Goal: Task Accomplishment & Management: Manage account settings

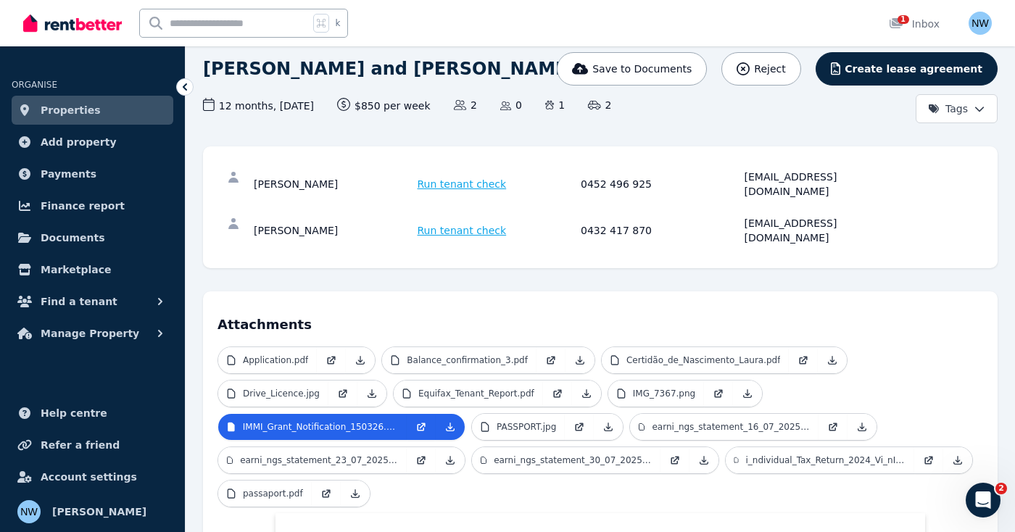
scroll to position [108, 0]
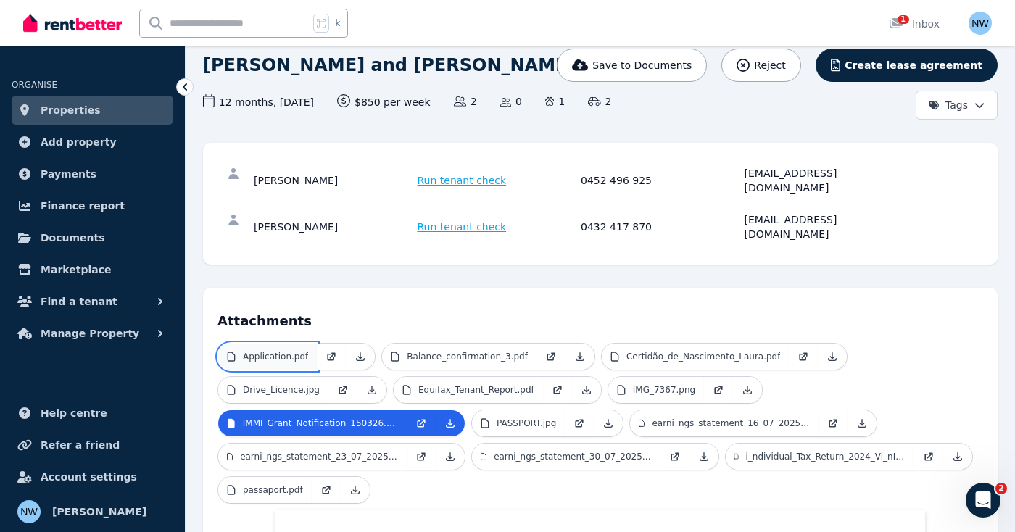
click at [308, 344] on link "Application.pdf" at bounding box center [267, 357] width 99 height 26
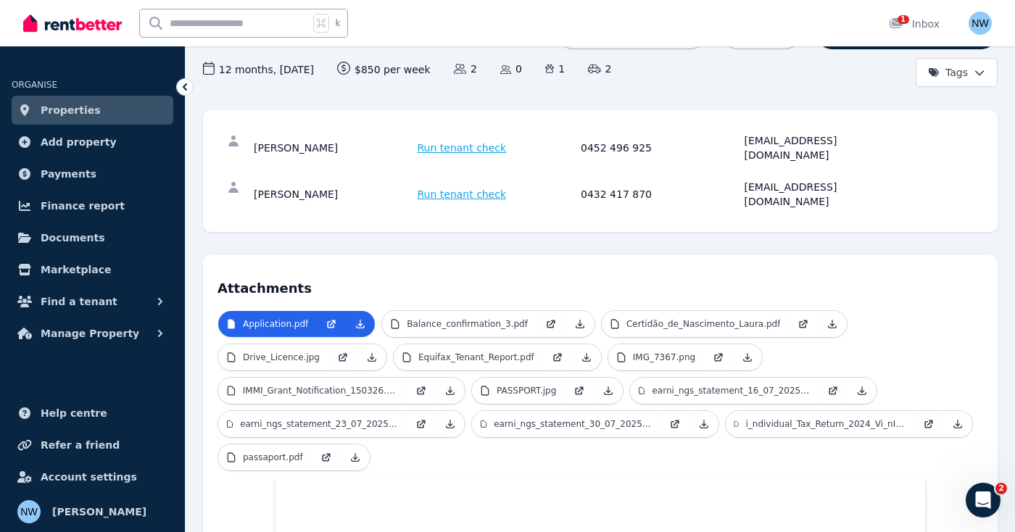
scroll to position [149, 0]
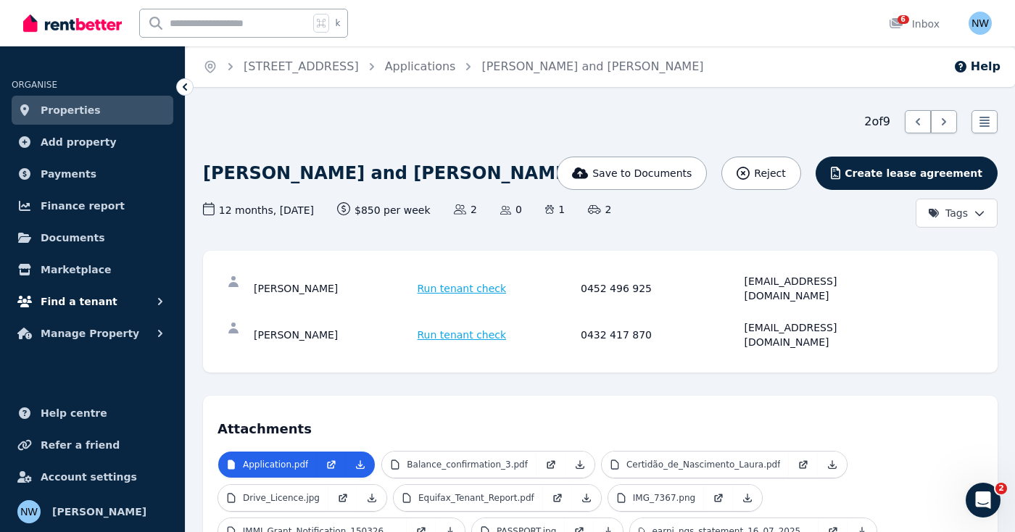
click at [106, 309] on button "Find a tenant" at bounding box center [93, 301] width 162 height 29
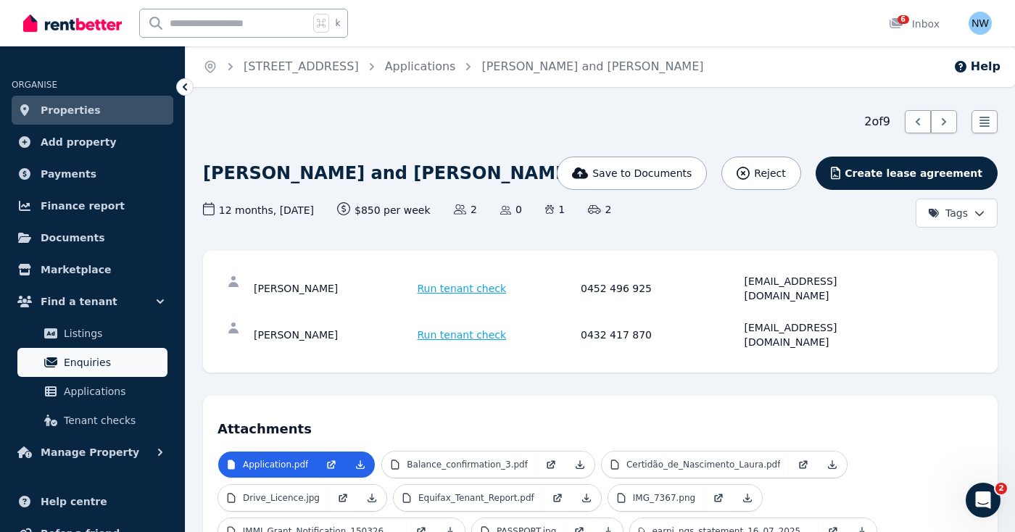
click at [91, 357] on span "Enquiries" at bounding box center [113, 362] width 98 height 17
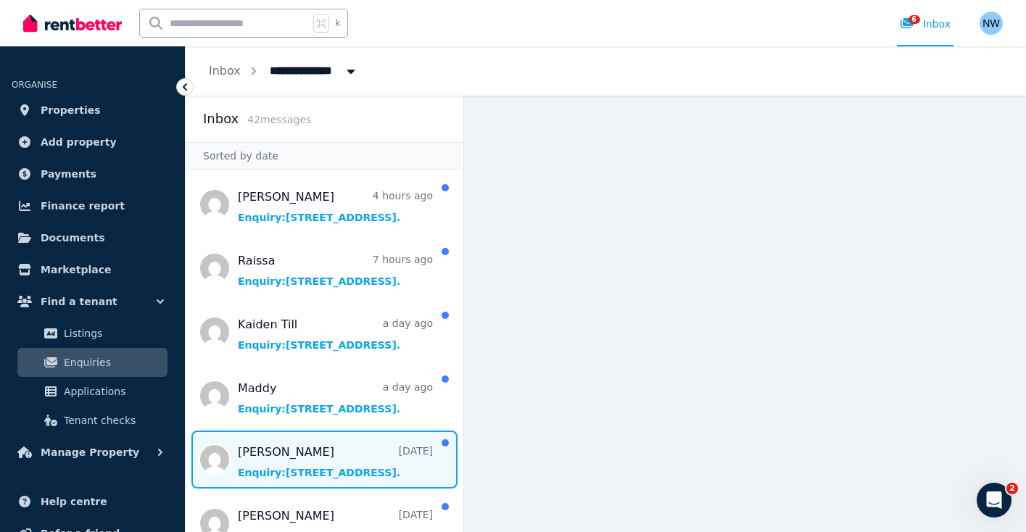
click at [312, 462] on span "Message list" at bounding box center [325, 460] width 278 height 58
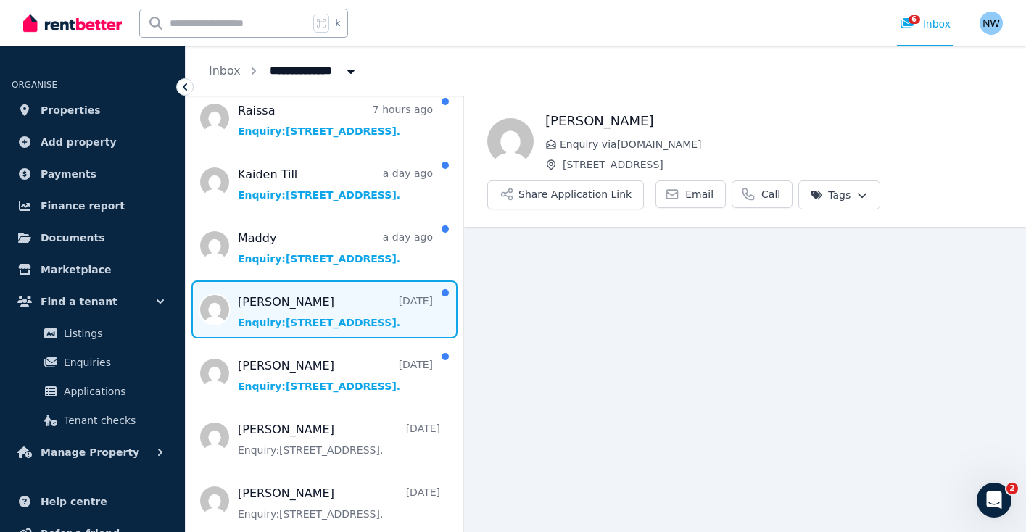
scroll to position [152, 0]
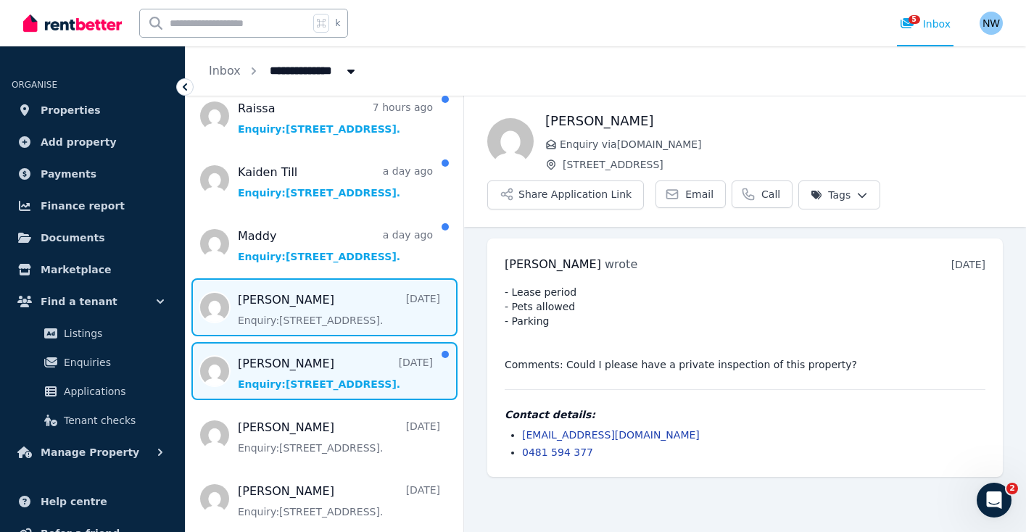
click at [325, 381] on span "Message list" at bounding box center [325, 371] width 278 height 58
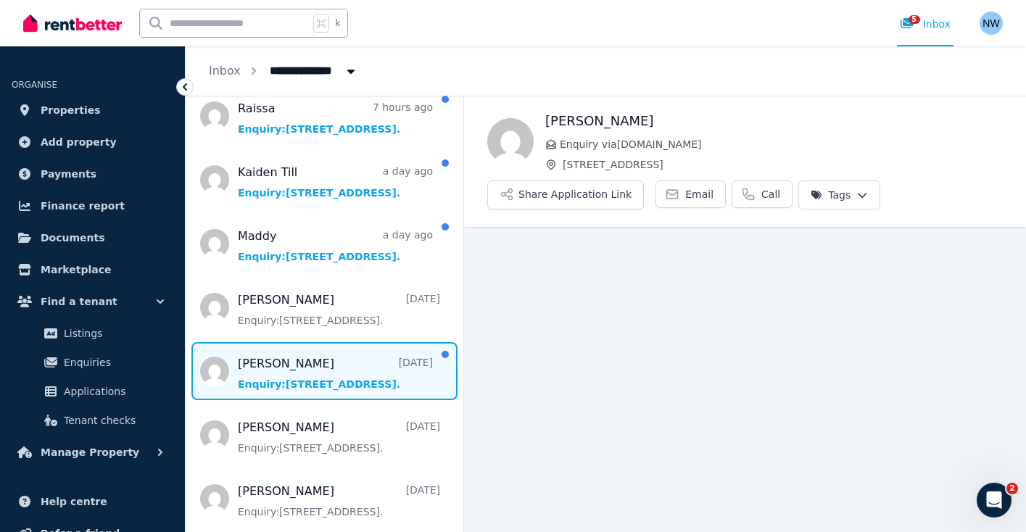
scroll to position [23, 0]
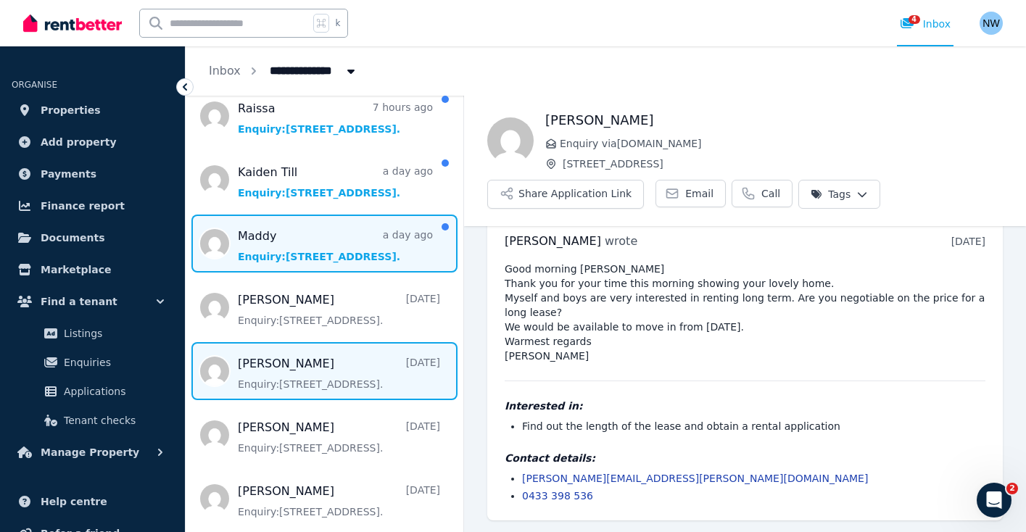
click at [314, 265] on span "Message list" at bounding box center [325, 244] width 278 height 58
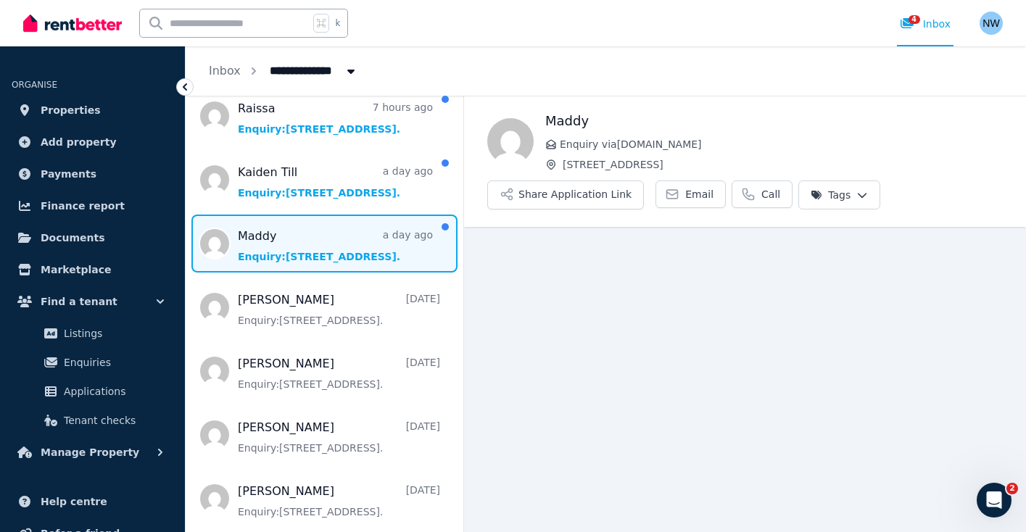
scroll to position [9, 0]
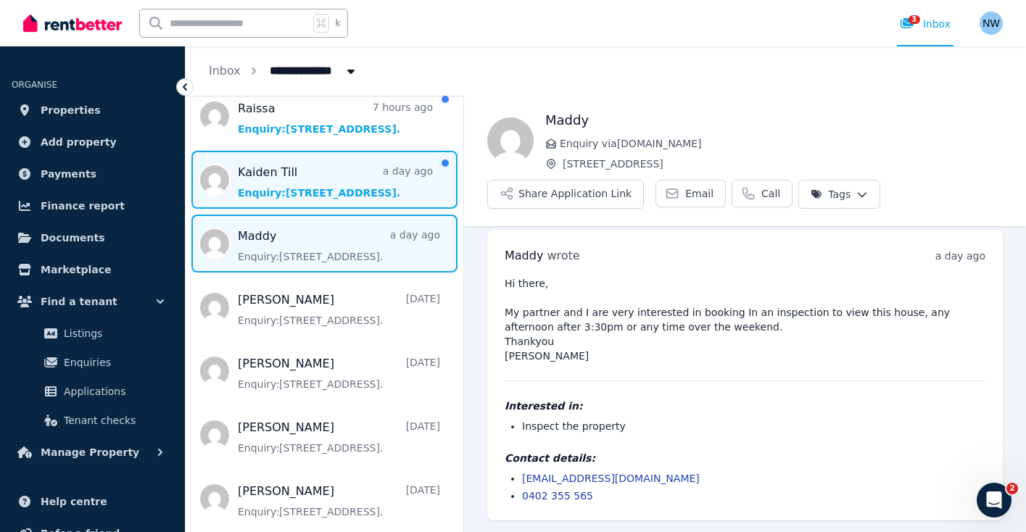
click at [302, 184] on span "Message list" at bounding box center [325, 180] width 278 height 58
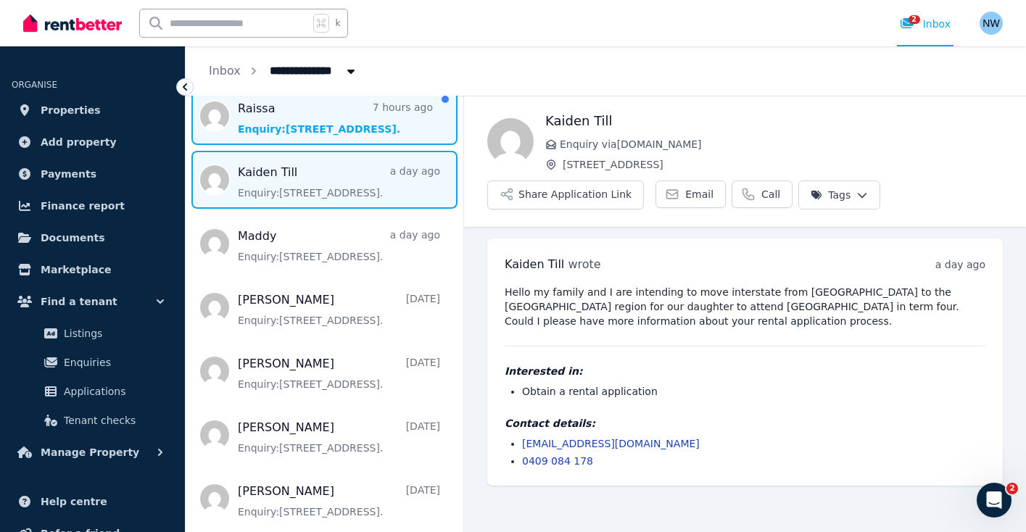
click at [296, 125] on span "Message list" at bounding box center [325, 116] width 278 height 58
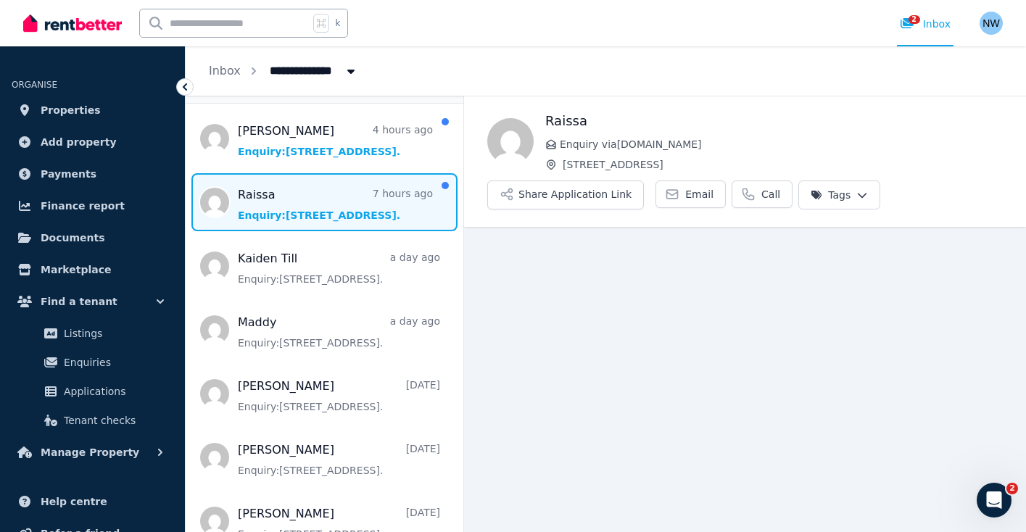
scroll to position [63, 0]
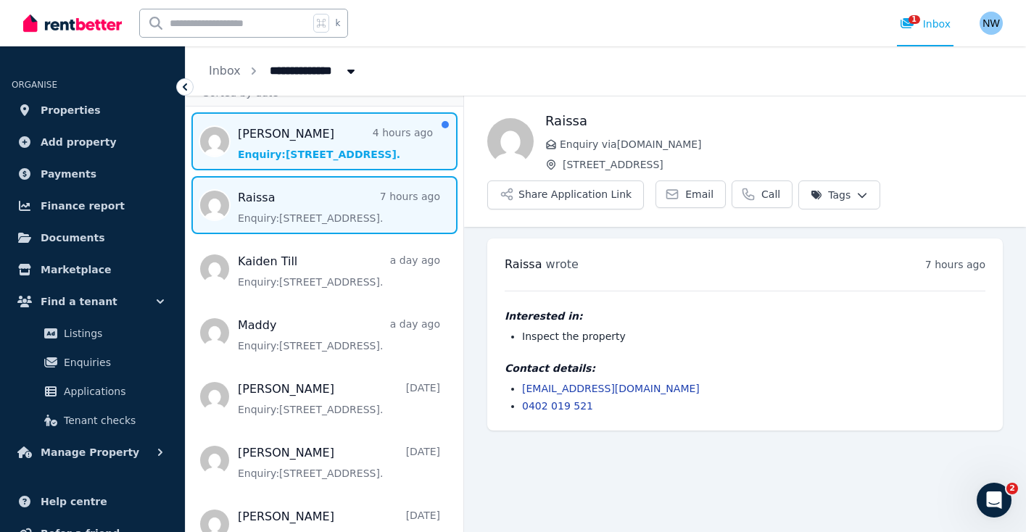
click at [344, 151] on span "Message list" at bounding box center [325, 141] width 278 height 58
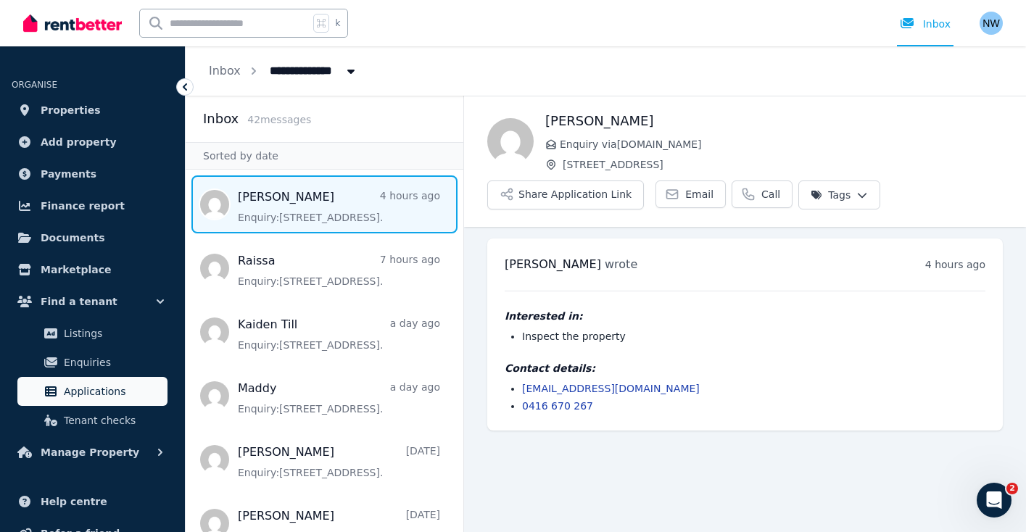
click at [122, 391] on span "Applications" at bounding box center [113, 391] width 98 height 17
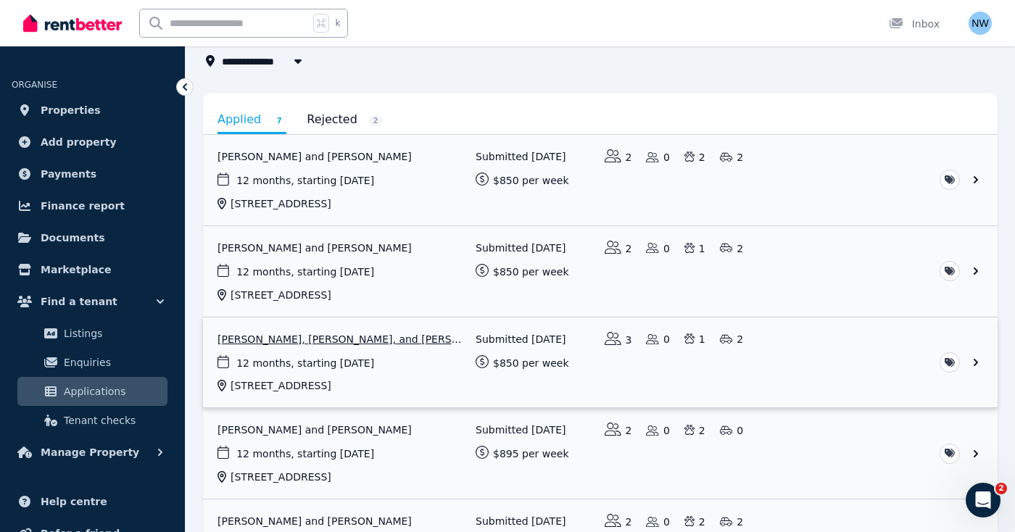
scroll to position [80, 0]
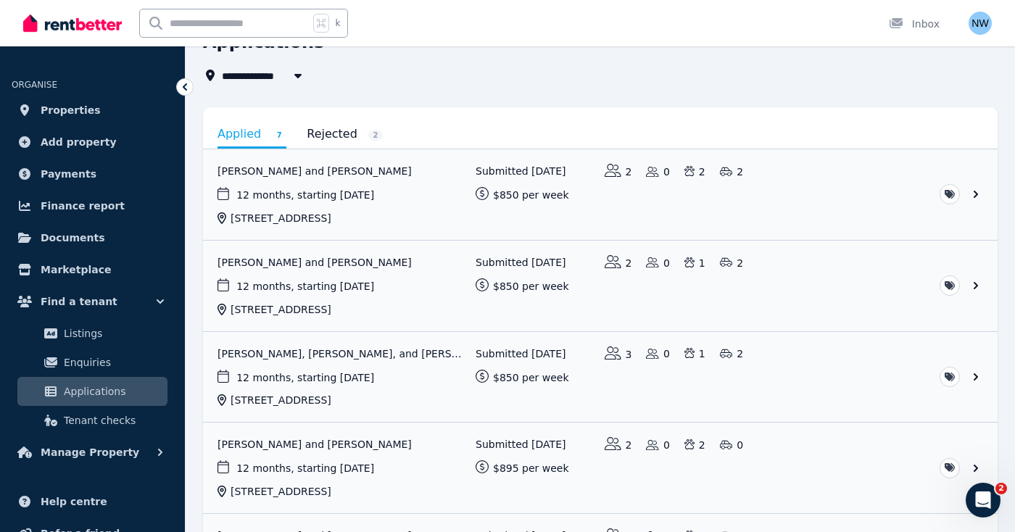
click at [331, 137] on link "Rejected 2" at bounding box center [345, 134] width 76 height 25
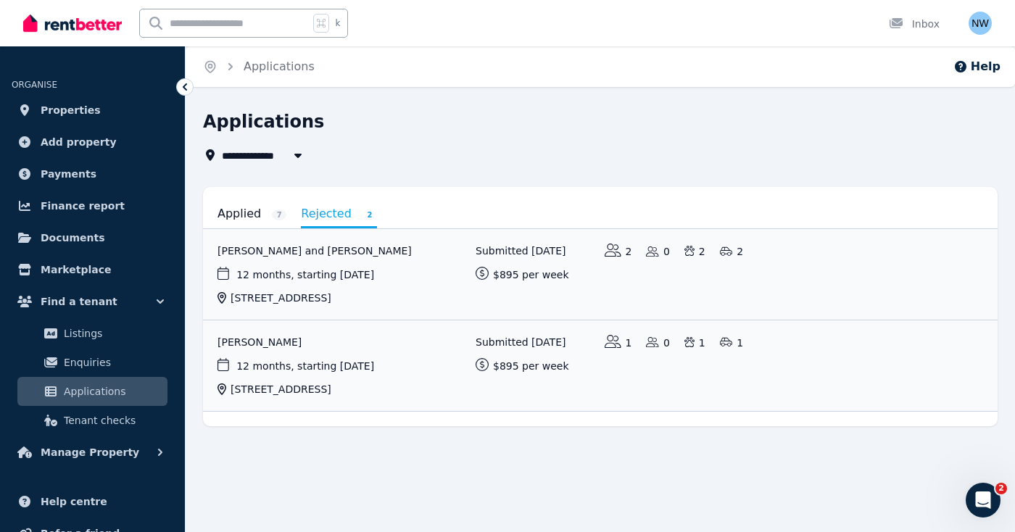
scroll to position [0, 0]
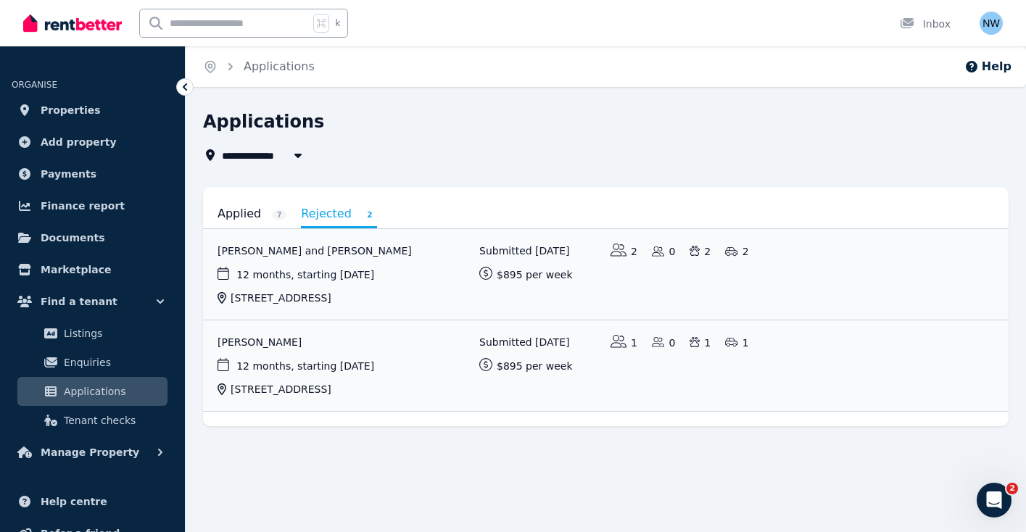
click at [240, 216] on link "Applied 7" at bounding box center [251, 213] width 69 height 25
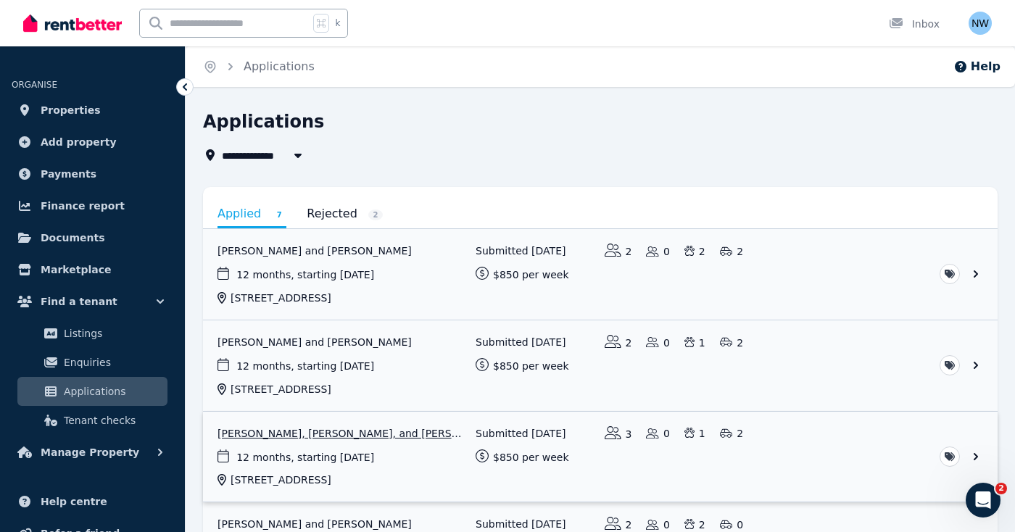
click at [973, 459] on link "View application: Sophie Vella, Jordan De cristofaro, and Lachlan Vella" at bounding box center [600, 457] width 794 height 91
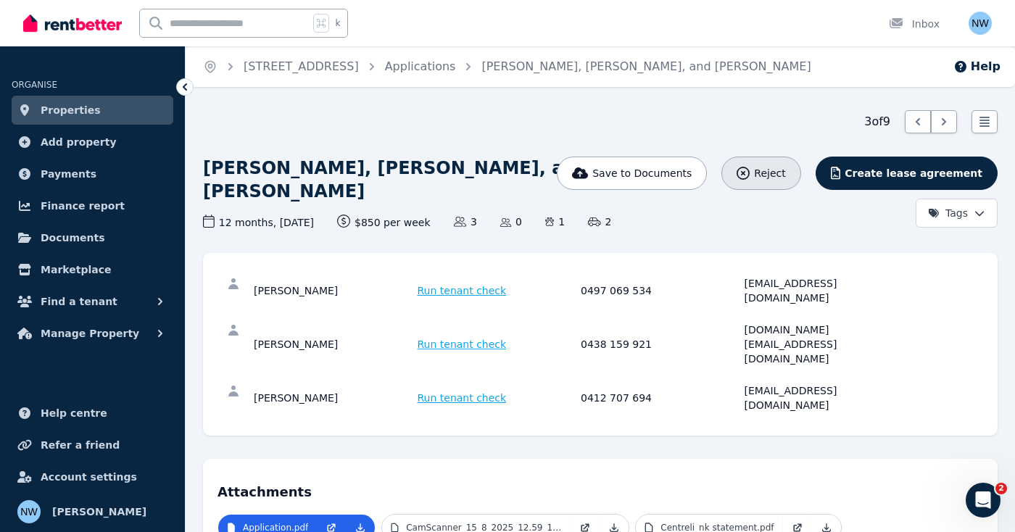
click at [783, 180] on span "Reject" at bounding box center [769, 173] width 31 height 14
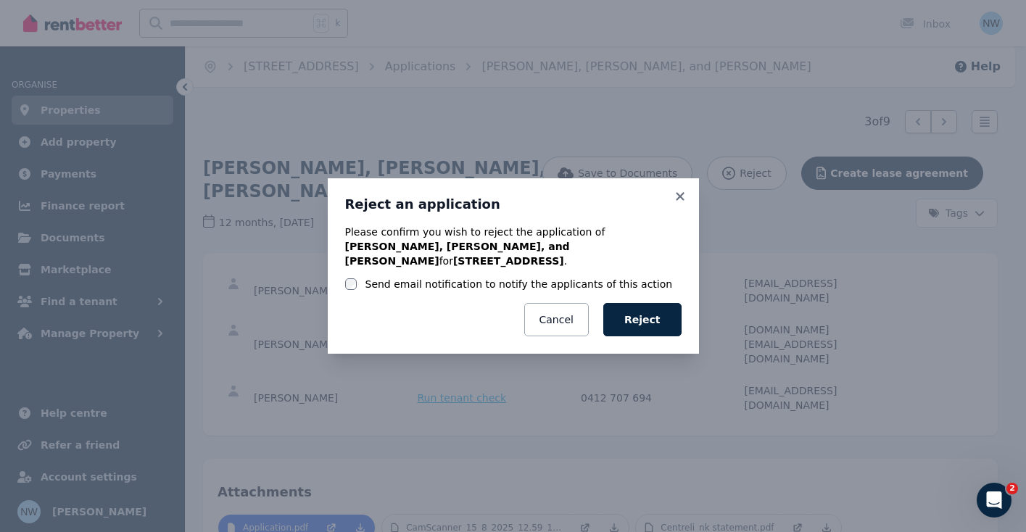
click at [467, 284] on label "Send email notification to notify the applicants of this action" at bounding box center [518, 284] width 307 height 14
click at [636, 322] on button "Reject" at bounding box center [642, 319] width 78 height 33
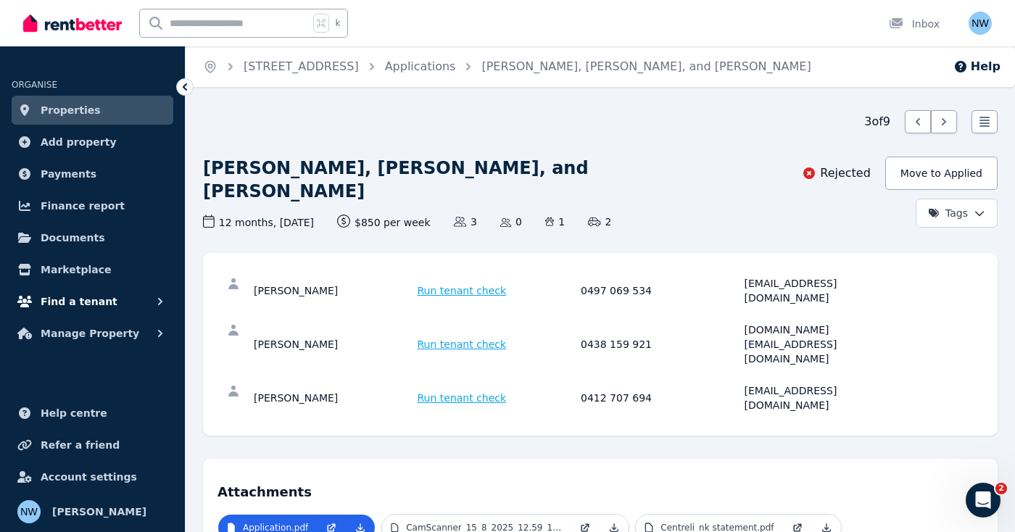
click at [103, 307] on span "Find a tenant" at bounding box center [79, 301] width 77 height 17
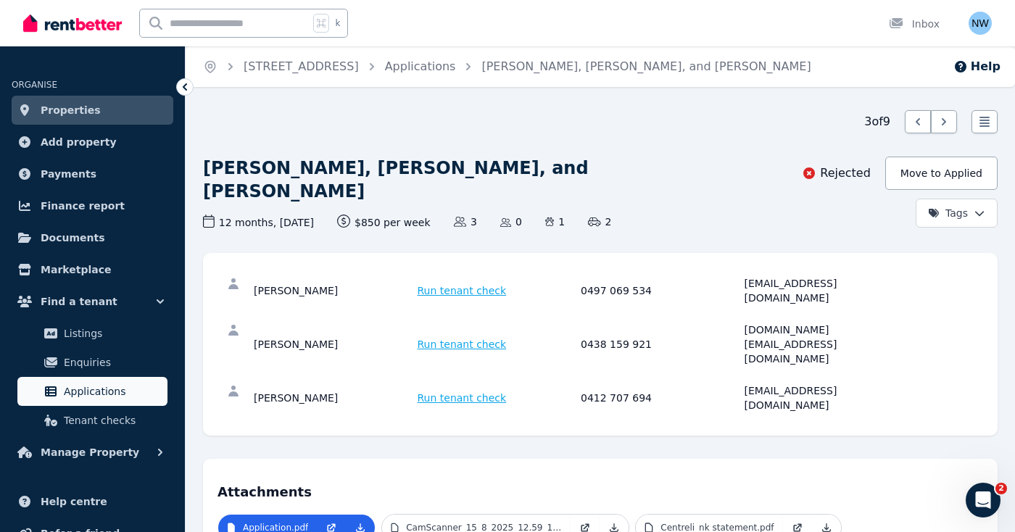
click at [104, 384] on span "Applications" at bounding box center [113, 391] width 98 height 17
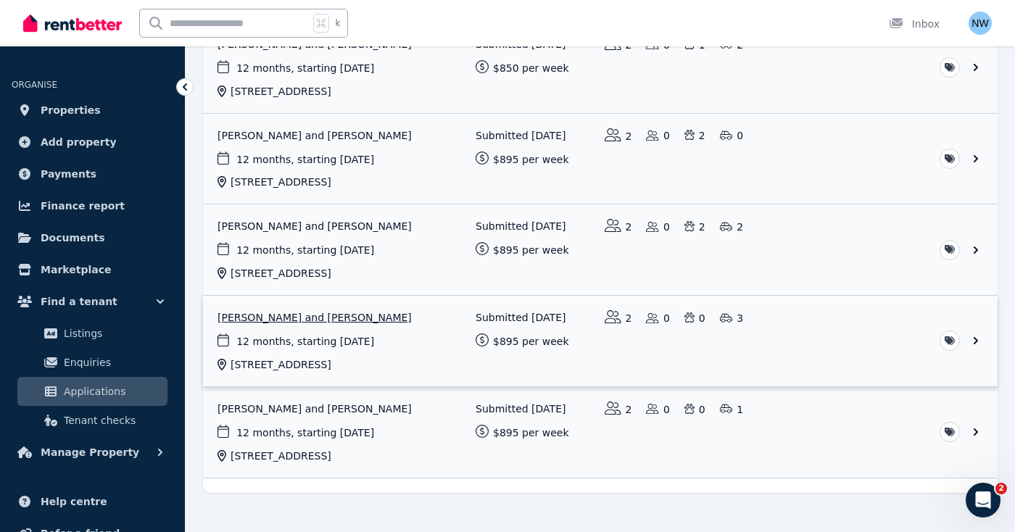
scroll to position [319, 0]
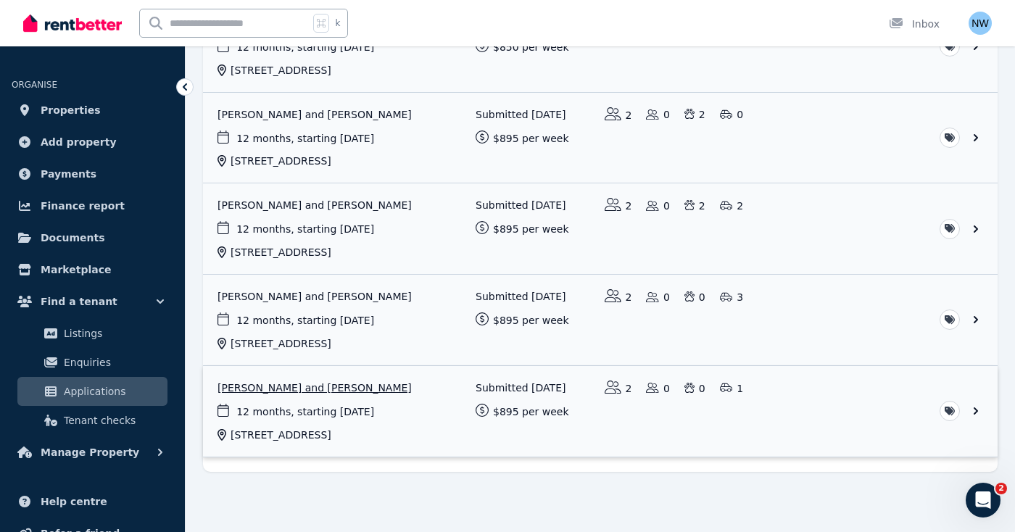
click at [383, 389] on link "View application: Bridgette Muller and Lincoln Chenery" at bounding box center [600, 411] width 794 height 91
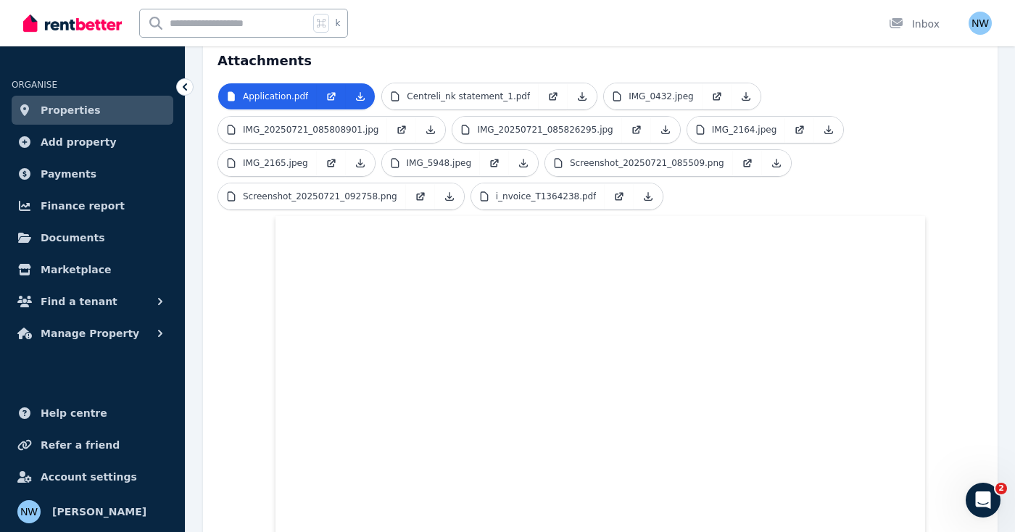
scroll to position [365, 0]
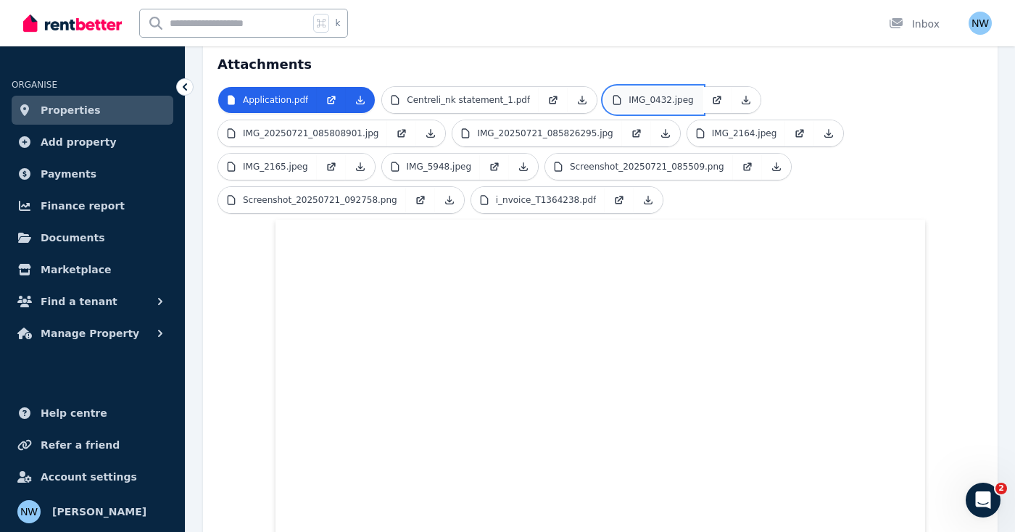
click at [678, 94] on p "IMG_0432.jpeg" at bounding box center [660, 100] width 65 height 12
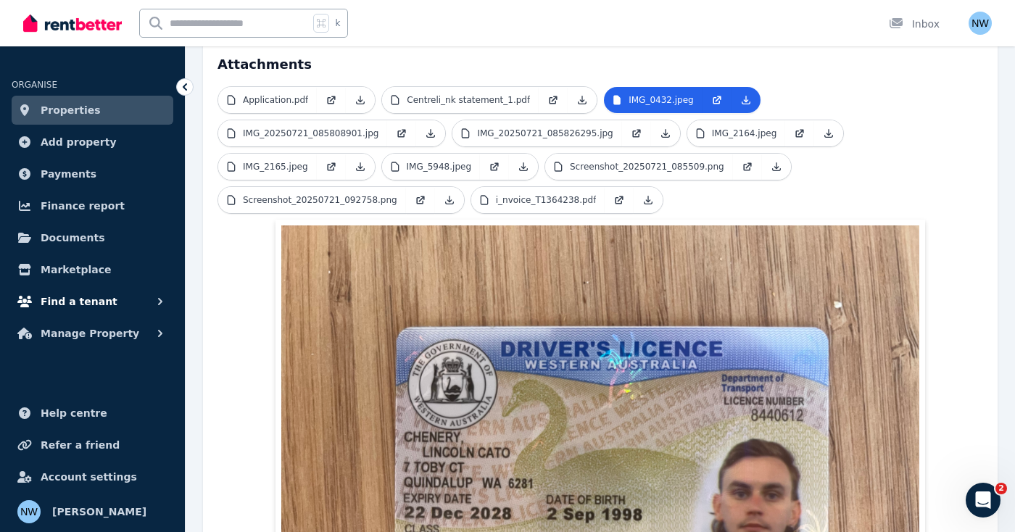
click at [86, 299] on span "Find a tenant" at bounding box center [79, 301] width 77 height 17
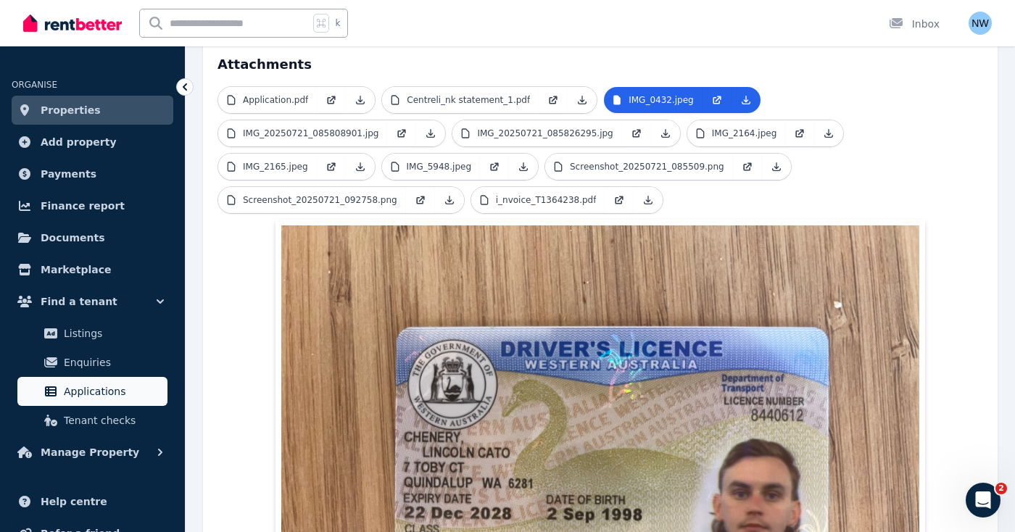
click at [96, 391] on span "Applications" at bounding box center [113, 391] width 98 height 17
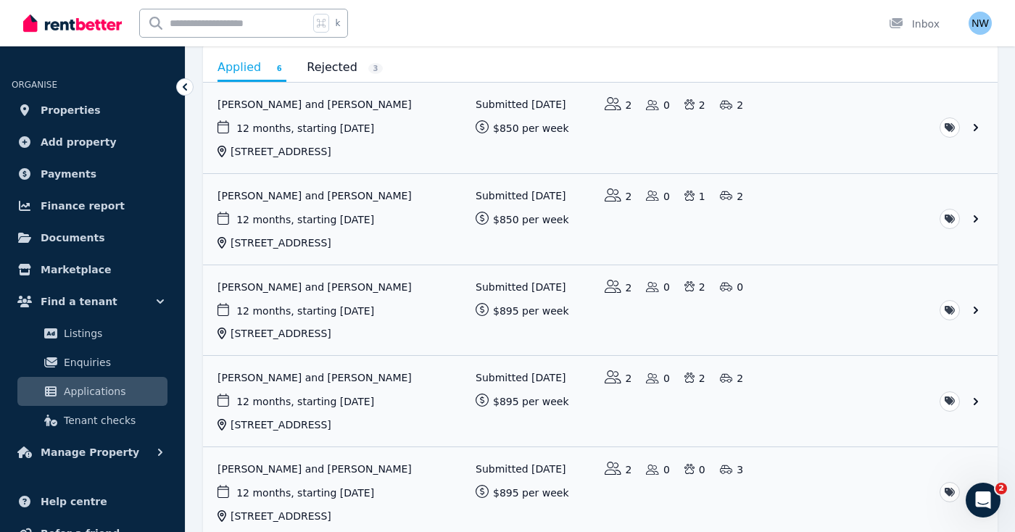
scroll to position [149, 0]
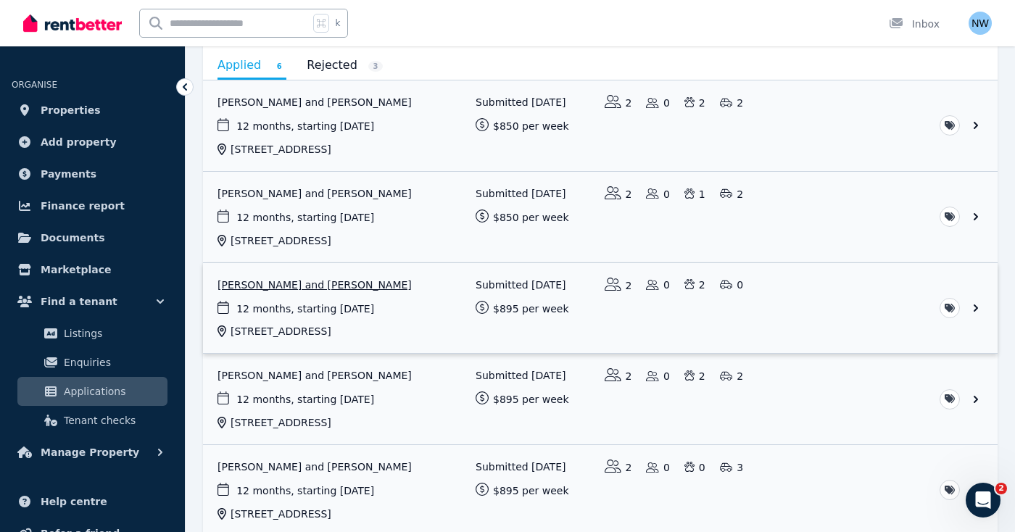
click at [359, 289] on link "View application: Nicky Sutton and Michael Sutton" at bounding box center [600, 308] width 794 height 91
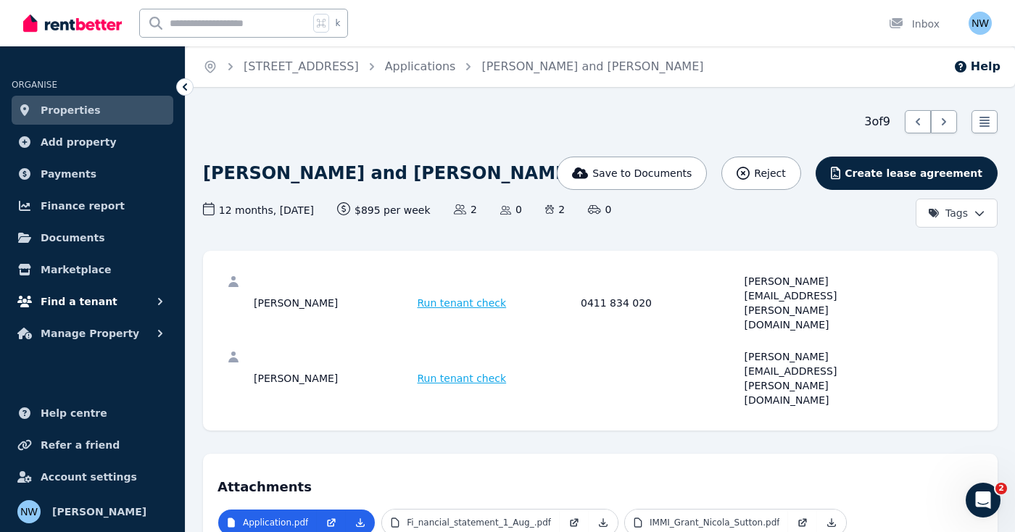
click at [129, 304] on button "Find a tenant" at bounding box center [93, 301] width 162 height 29
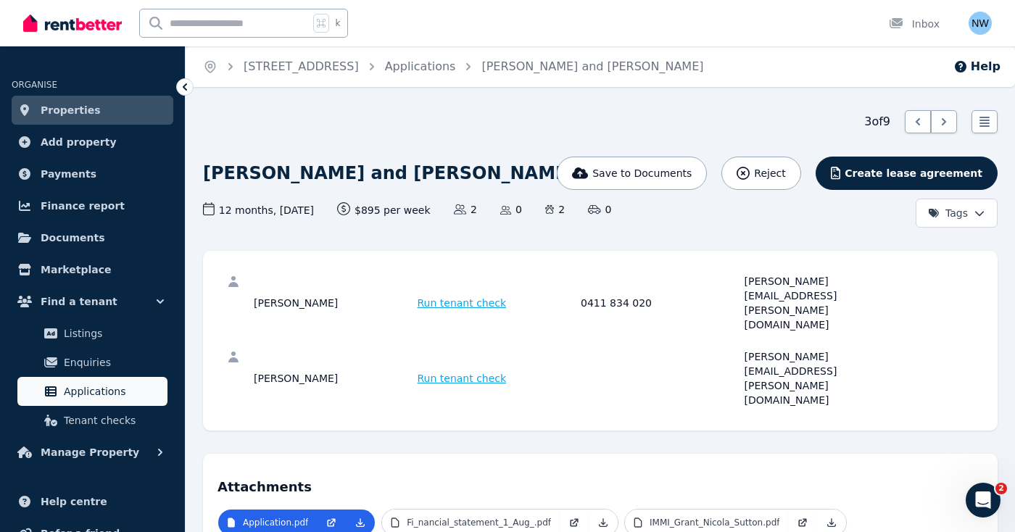
click at [120, 386] on span "Applications" at bounding box center [113, 391] width 98 height 17
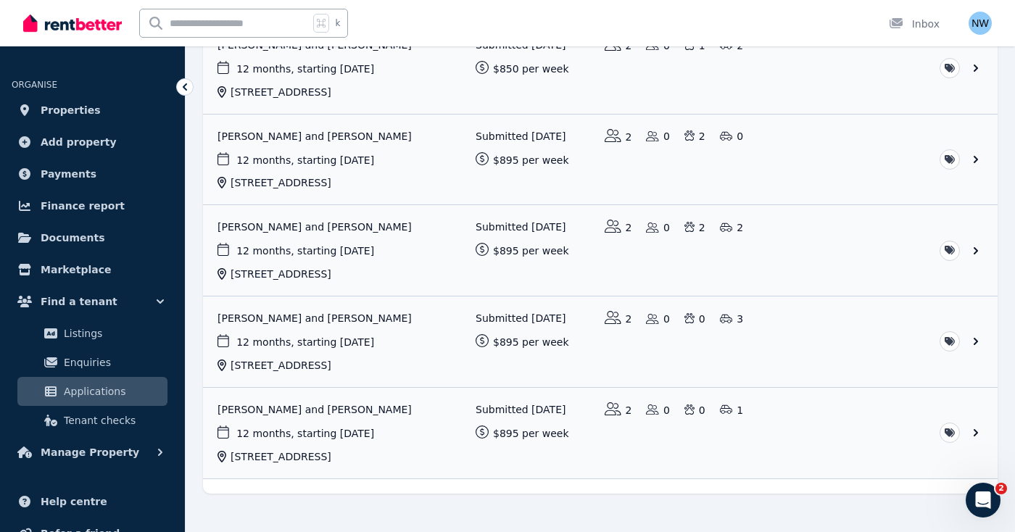
scroll to position [298, 0]
